Goal: Find specific page/section: Find specific page/section

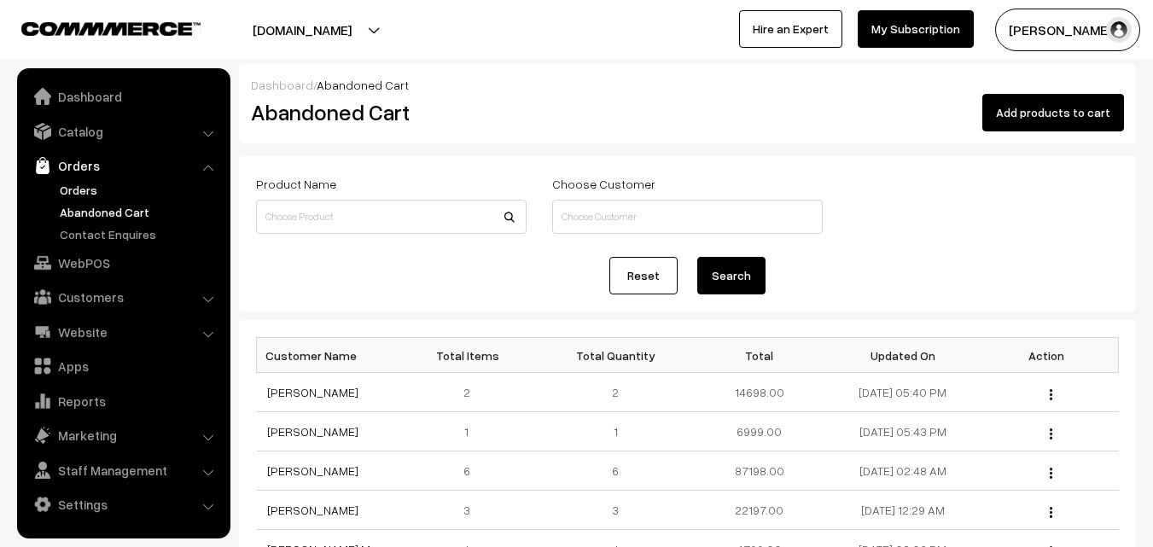
click at [70, 188] on link "Orders" at bounding box center [139, 190] width 169 height 18
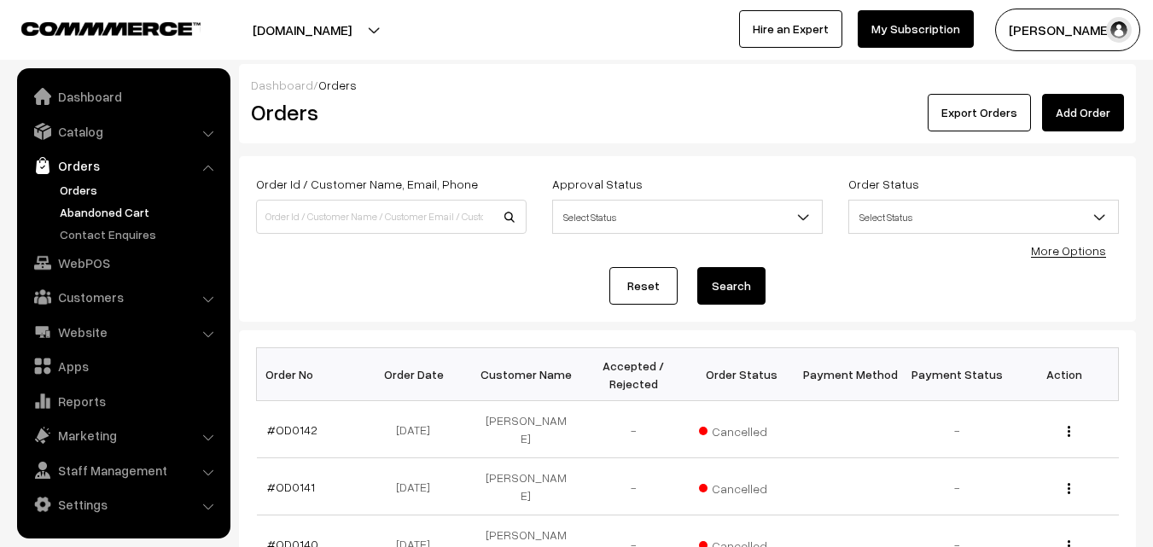
click at [93, 219] on link "Abandoned Cart" at bounding box center [139, 212] width 169 height 18
